Goal: Task Accomplishment & Management: Use online tool/utility

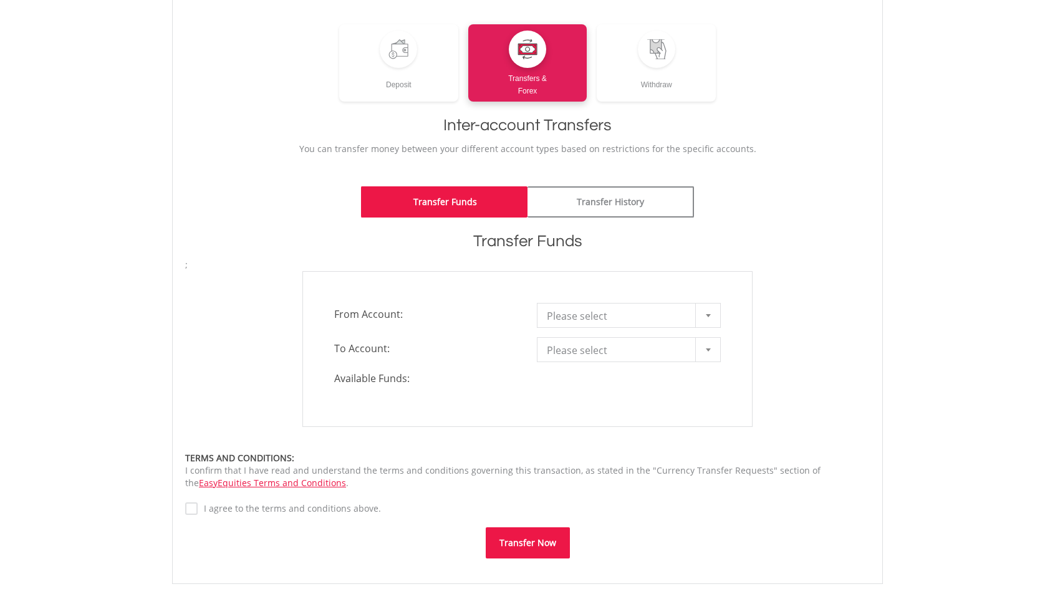
scroll to position [156, 0]
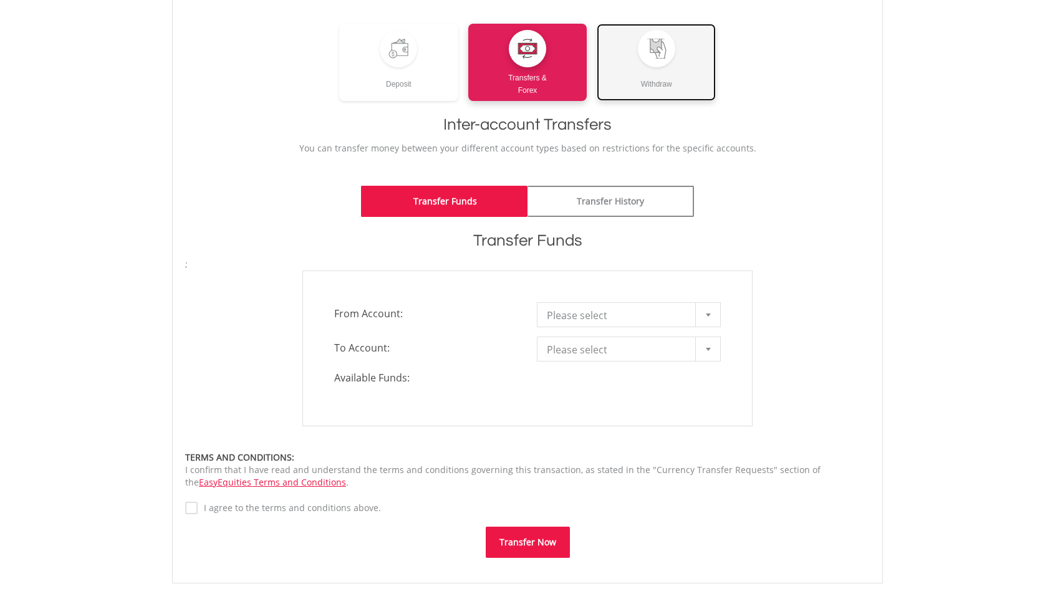
click at [677, 62] on link "Withdraw" at bounding box center [656, 62] width 119 height 77
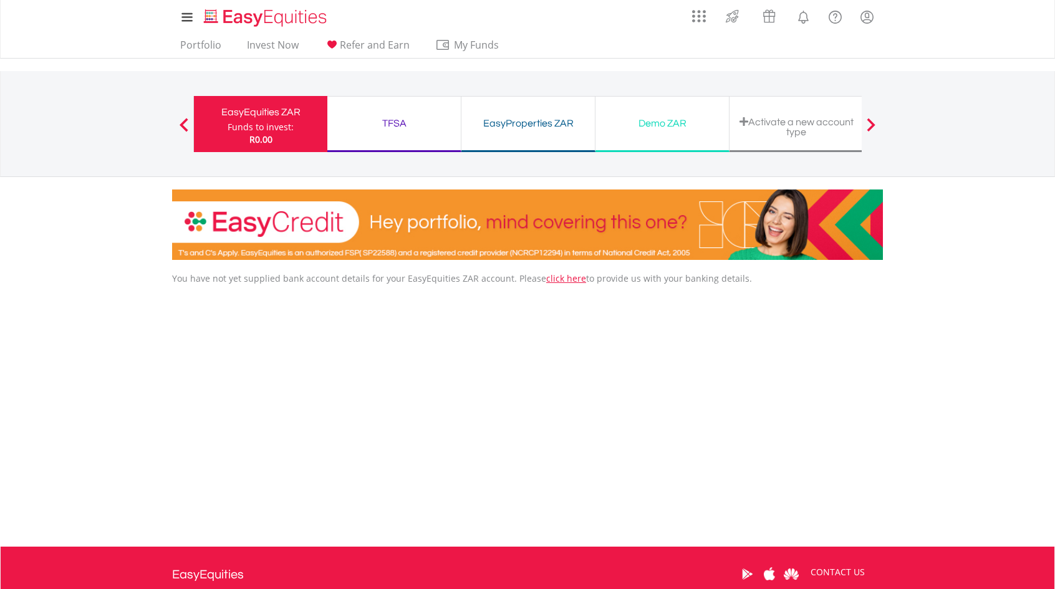
click at [276, 115] on div "EasyEquities ZAR" at bounding box center [260, 112] width 119 height 17
click at [198, 53] on link "Portfolio" at bounding box center [200, 48] width 51 height 19
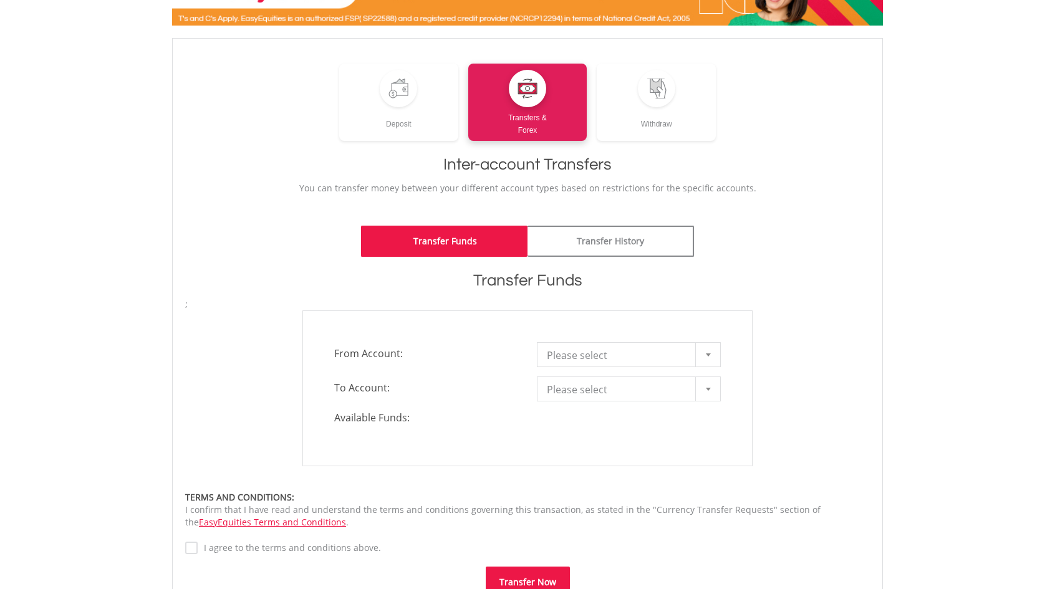
scroll to position [170, 0]
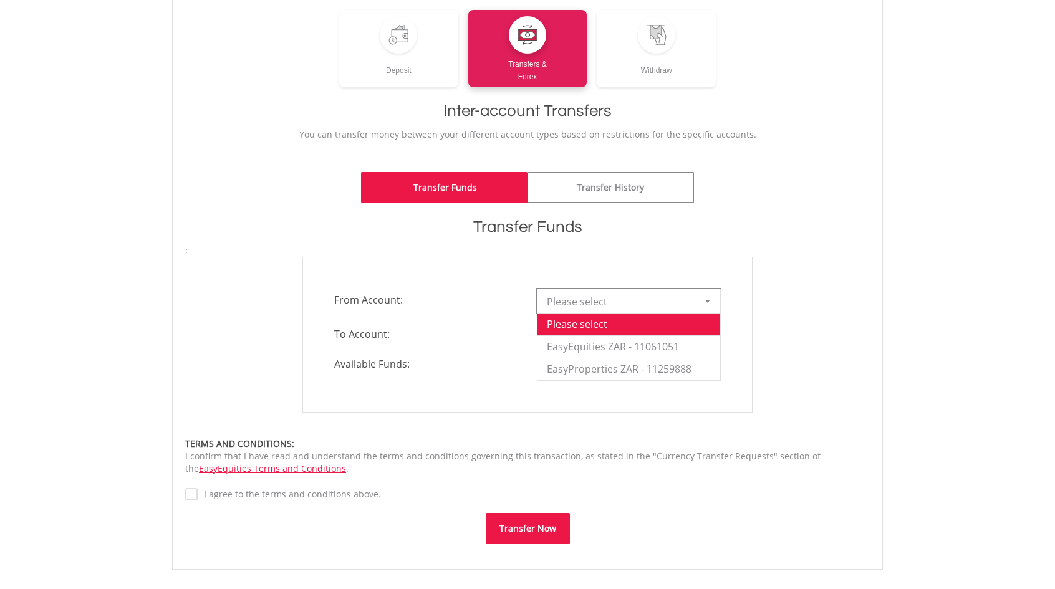
click at [705, 298] on div at bounding box center [707, 301] width 25 height 24
click at [613, 344] on li "EasyEquities ZAR - 11061051" at bounding box center [629, 347] width 183 height 22
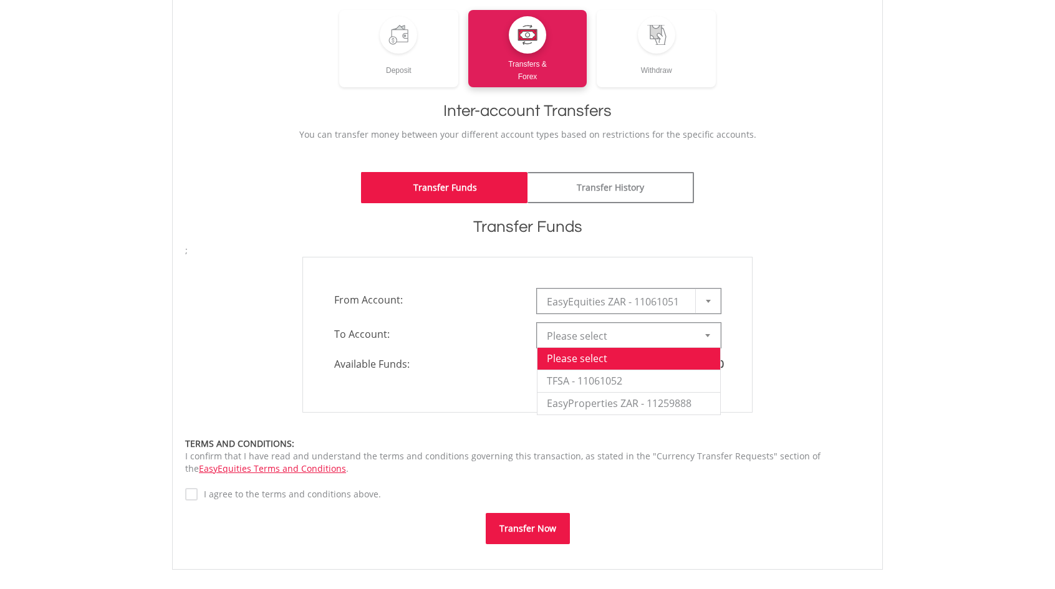
click at [708, 339] on div at bounding box center [707, 336] width 25 height 24
click at [649, 379] on li "TFSA - 11061052" at bounding box center [629, 381] width 183 height 22
type input "*"
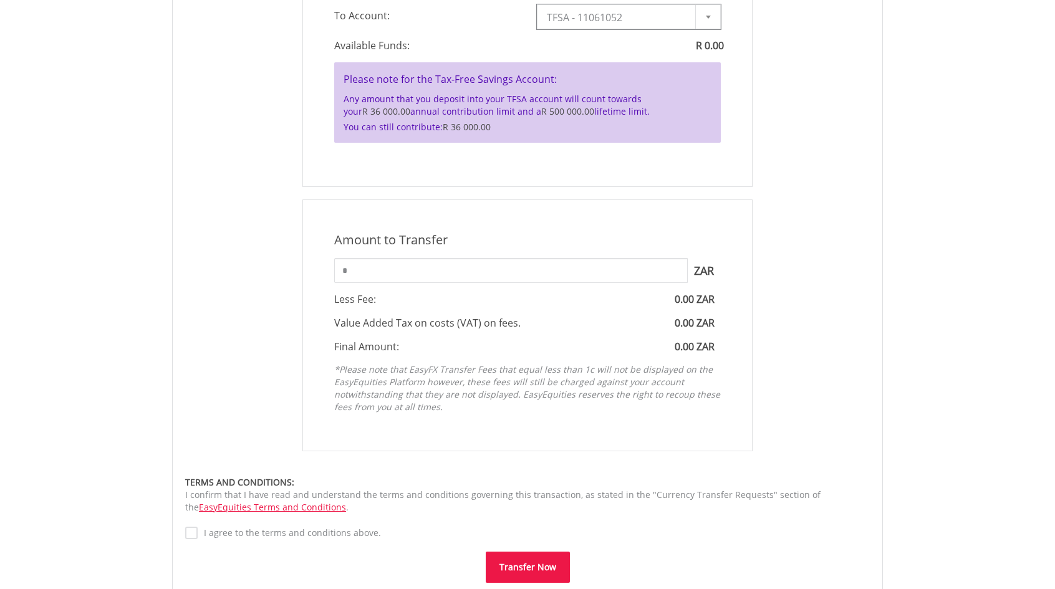
scroll to position [494, 0]
